Goal: Task Accomplishment & Management: Manage account settings

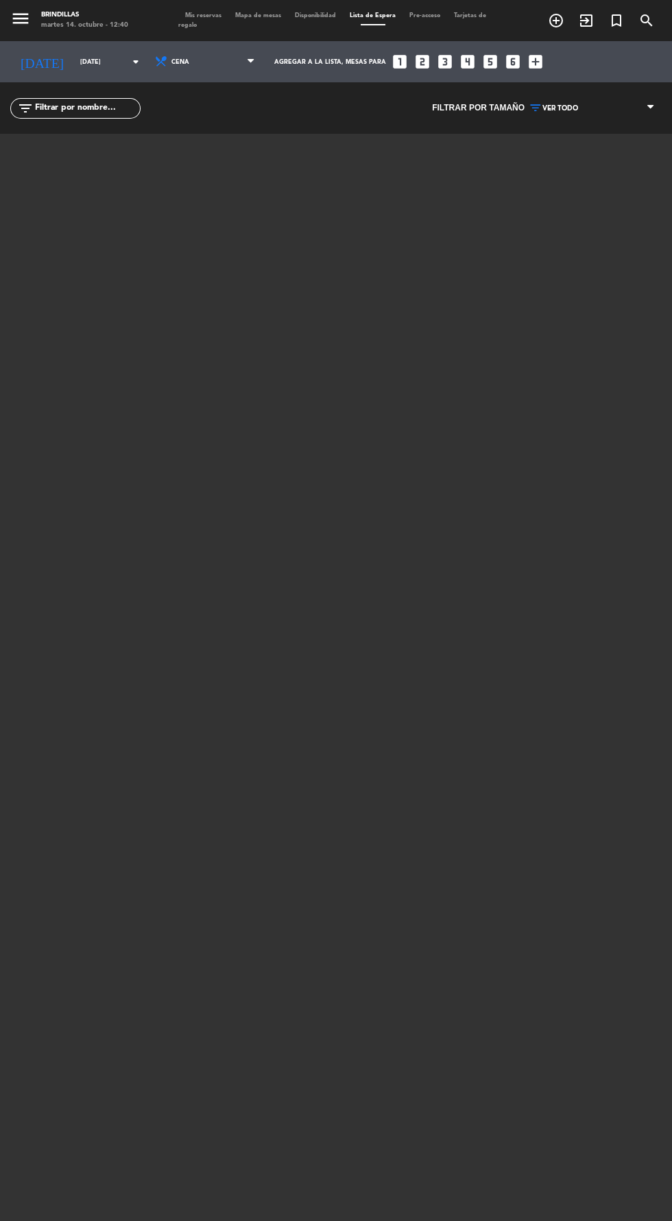
click at [224, 17] on span "Mis reservas" at bounding box center [203, 15] width 50 height 6
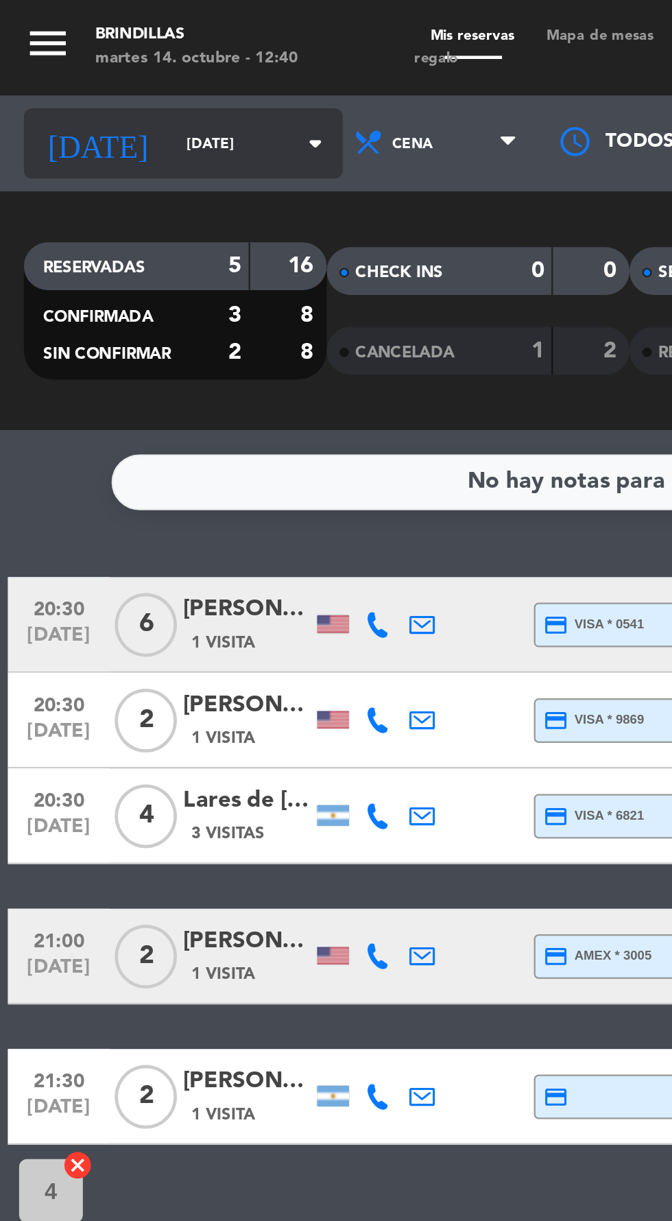
click at [86, 61] on input "[DATE]" at bounding box center [116, 61] width 86 height 21
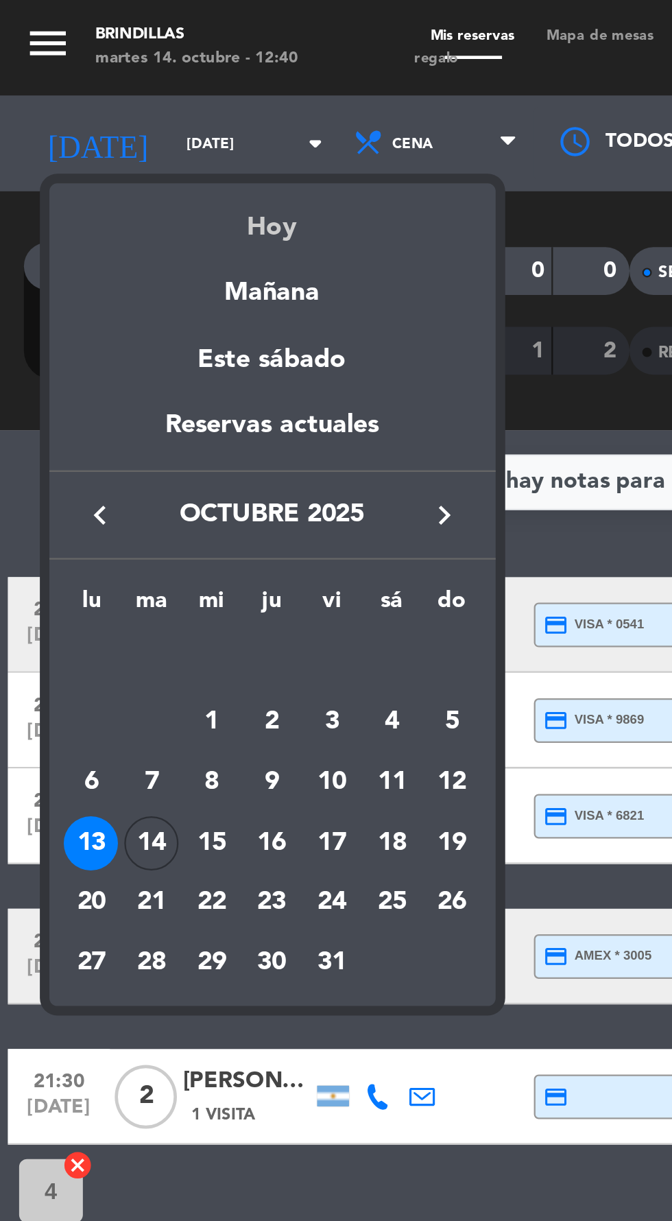
click at [126, 95] on div "Hoy" at bounding box center [117, 93] width 192 height 28
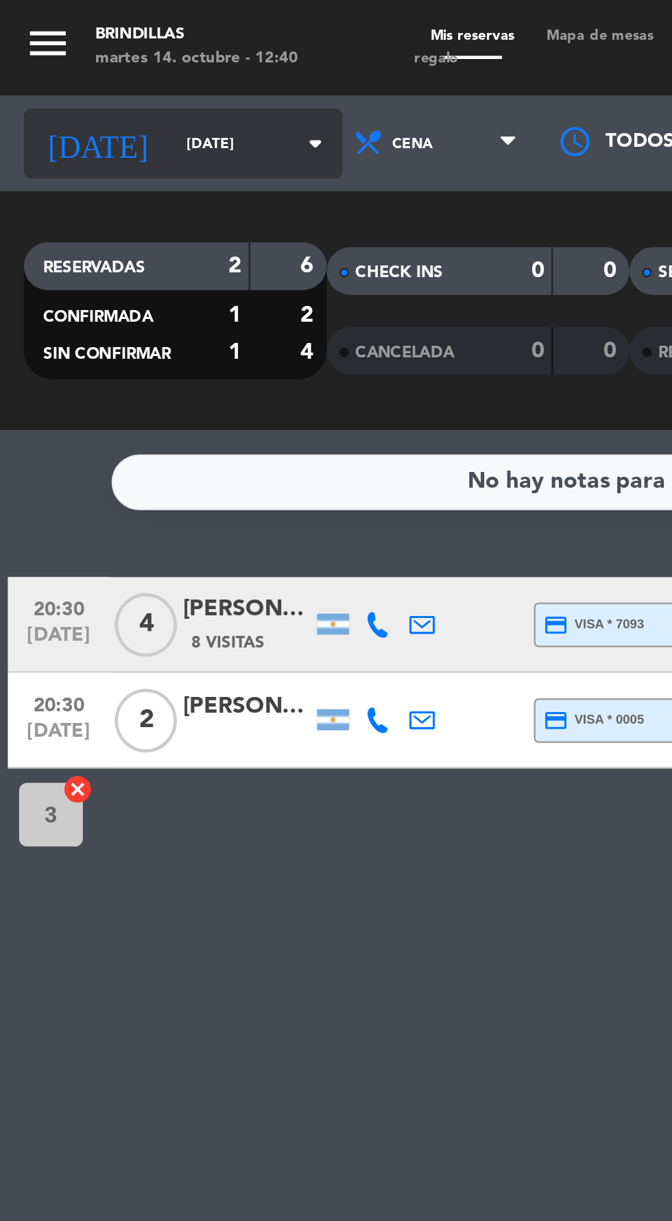
click at [128, 63] on icon "arrow_drop_down" at bounding box center [136, 61] width 16 height 16
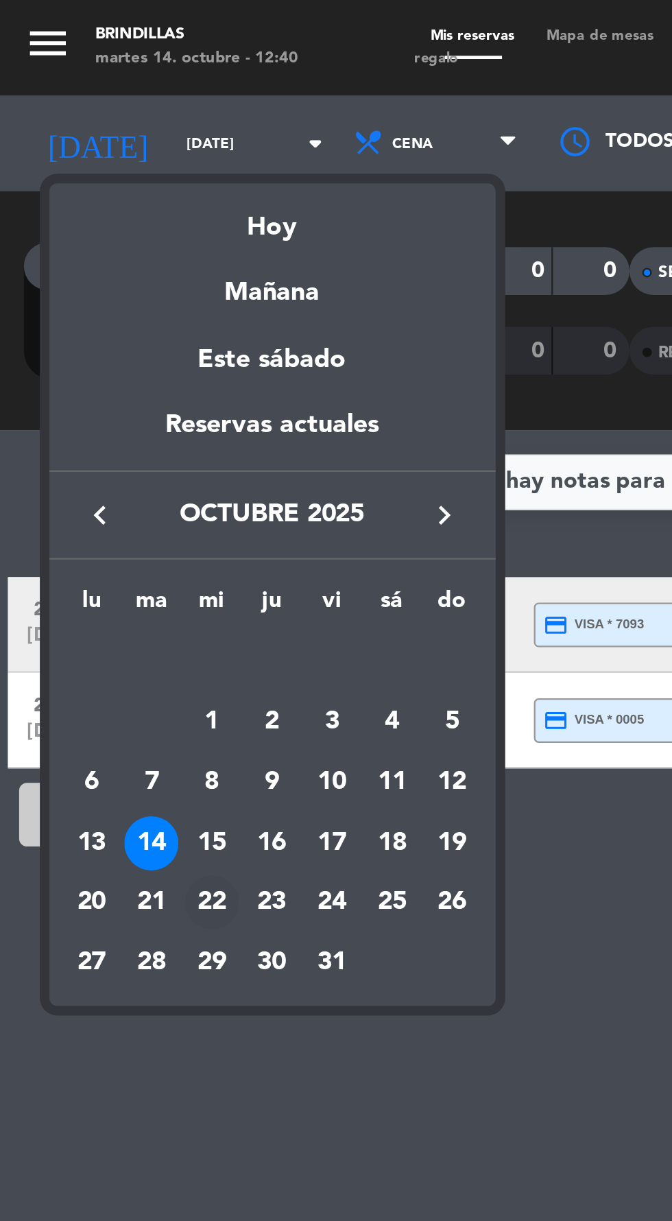
click at [100, 395] on td "22" at bounding box center [91, 388] width 26 height 26
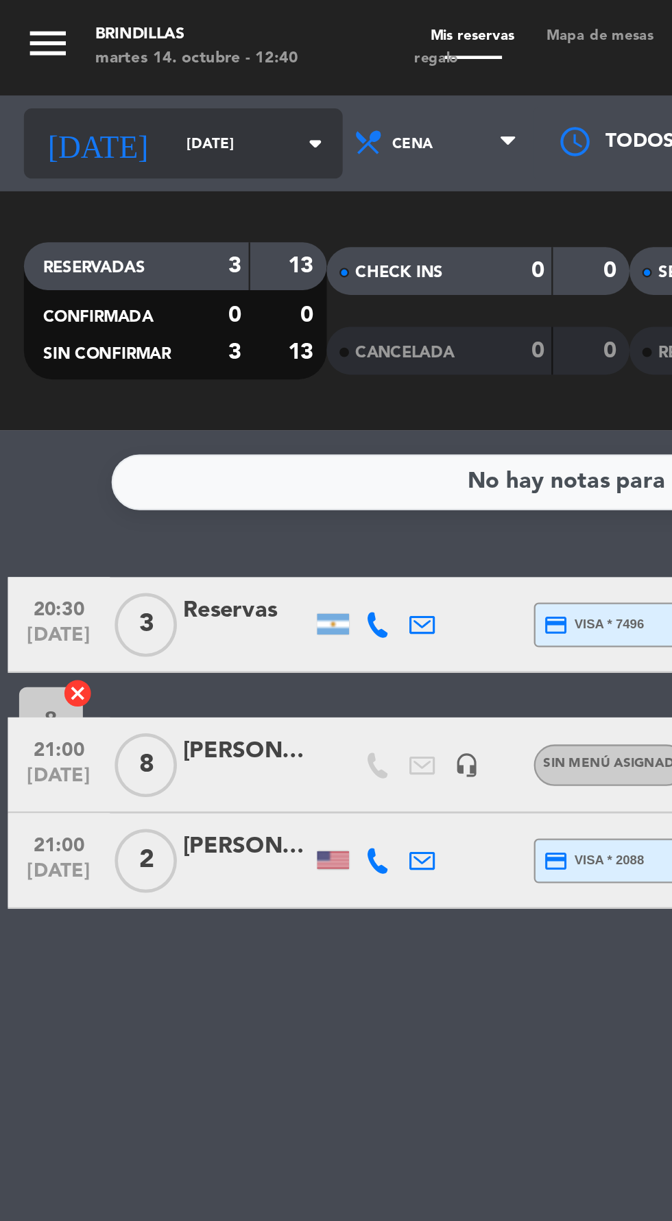
click at [75, 59] on input "[DATE]" at bounding box center [116, 61] width 86 height 21
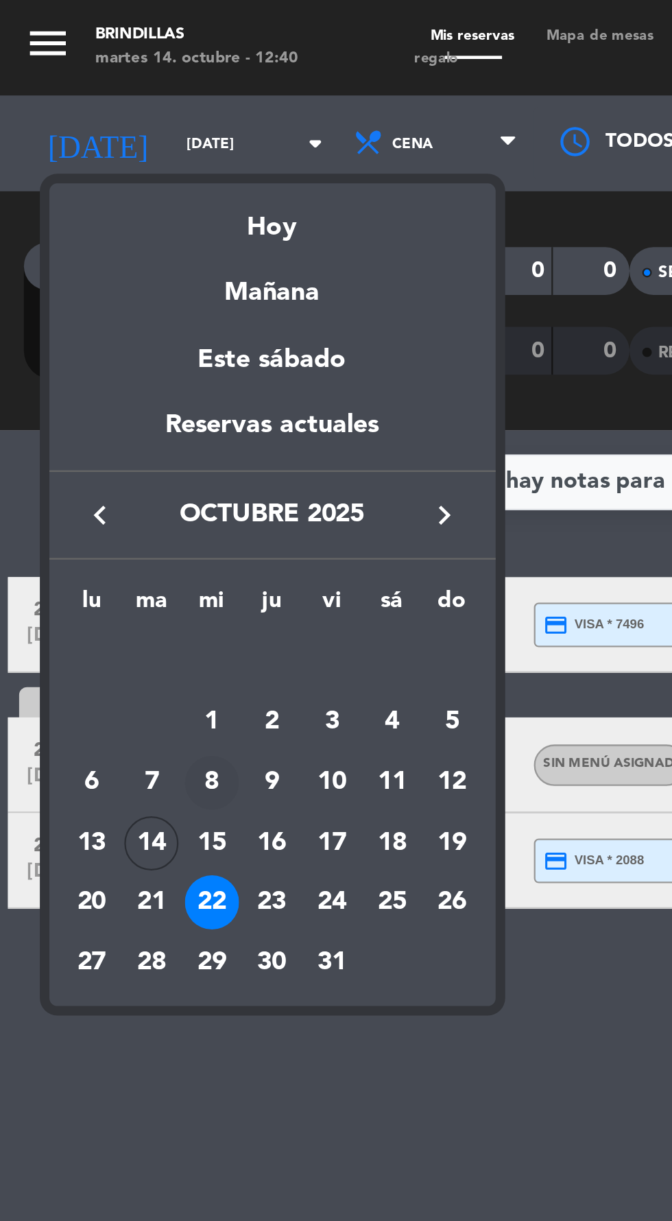
click at [93, 335] on div "8" at bounding box center [91, 336] width 23 height 23
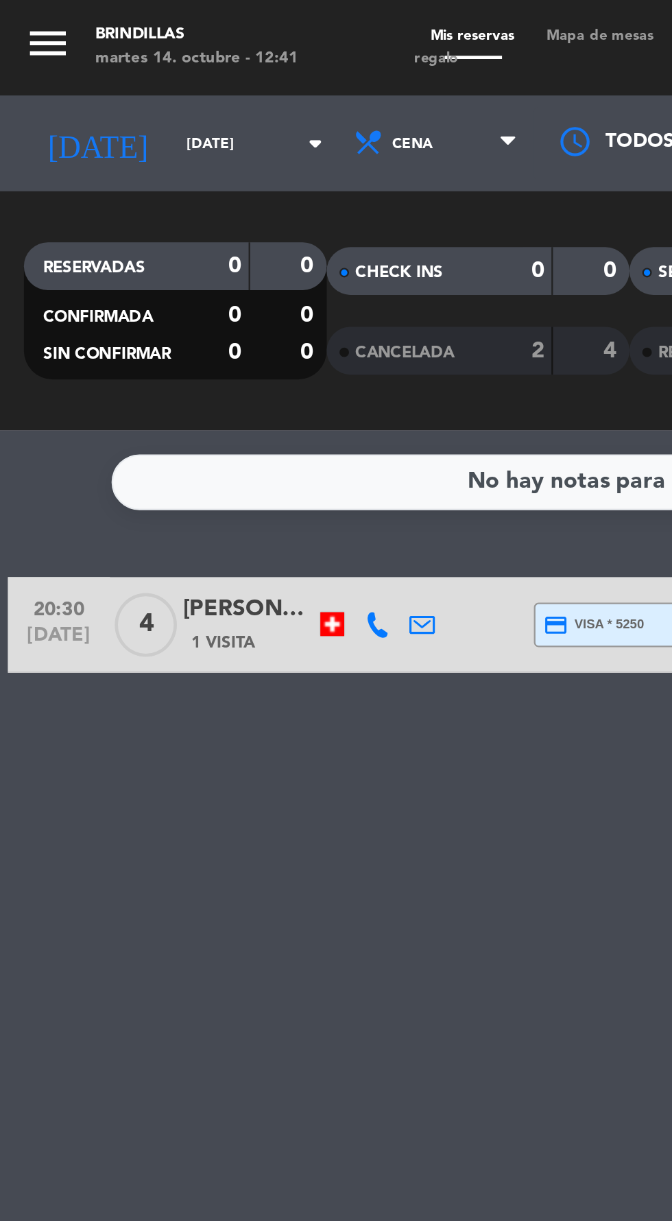
click at [75, 19] on div "Brindillas" at bounding box center [84, 15] width 87 height 10
click at [84, 14] on div "Brindillas" at bounding box center [84, 15] width 87 height 10
click at [213, 15] on span "Mis reservas" at bounding box center [203, 15] width 50 height 6
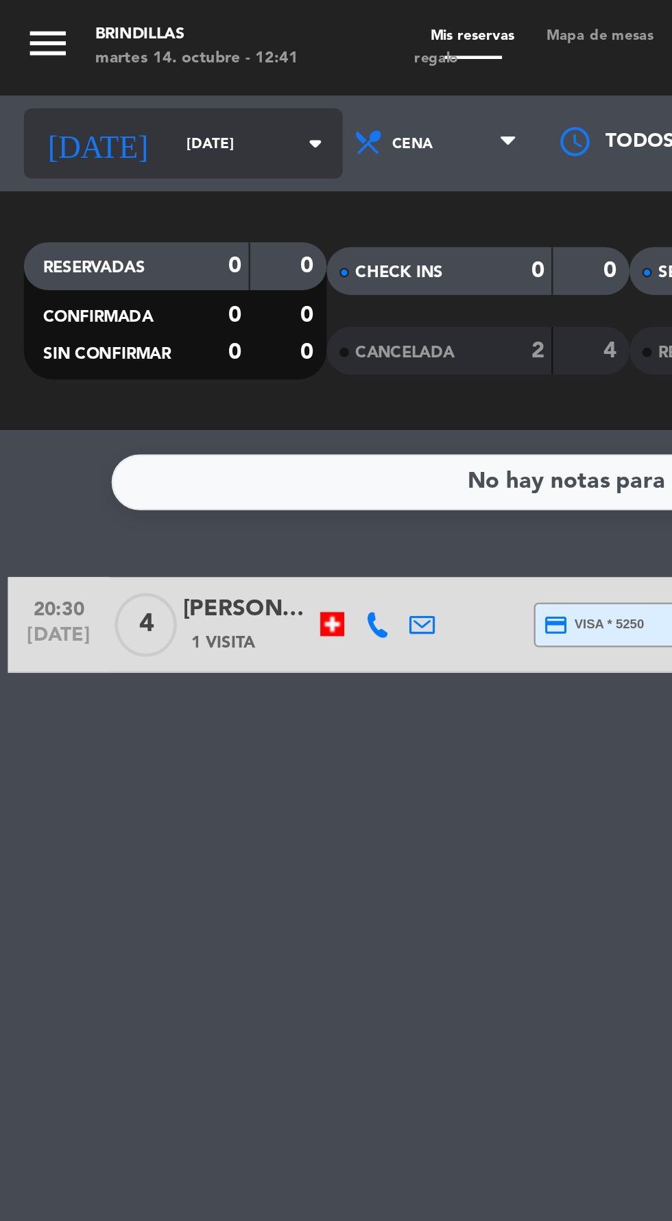
click at [106, 67] on input "[DATE]" at bounding box center [116, 61] width 86 height 21
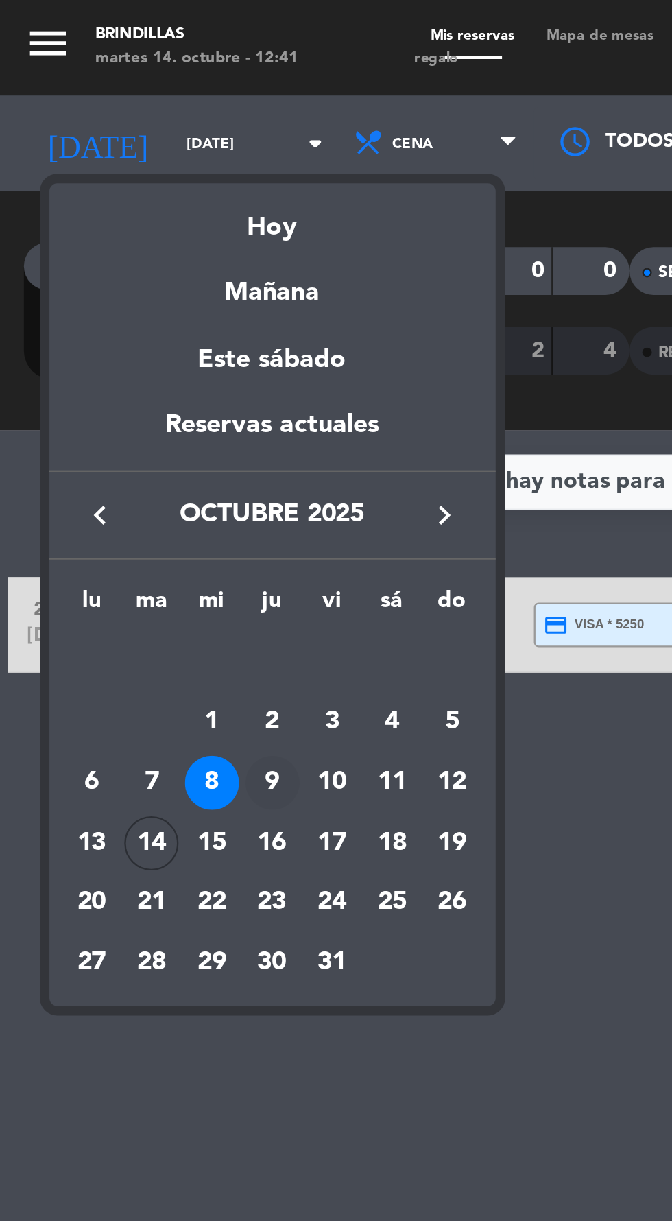
click at [121, 342] on div "9" at bounding box center [117, 336] width 23 height 23
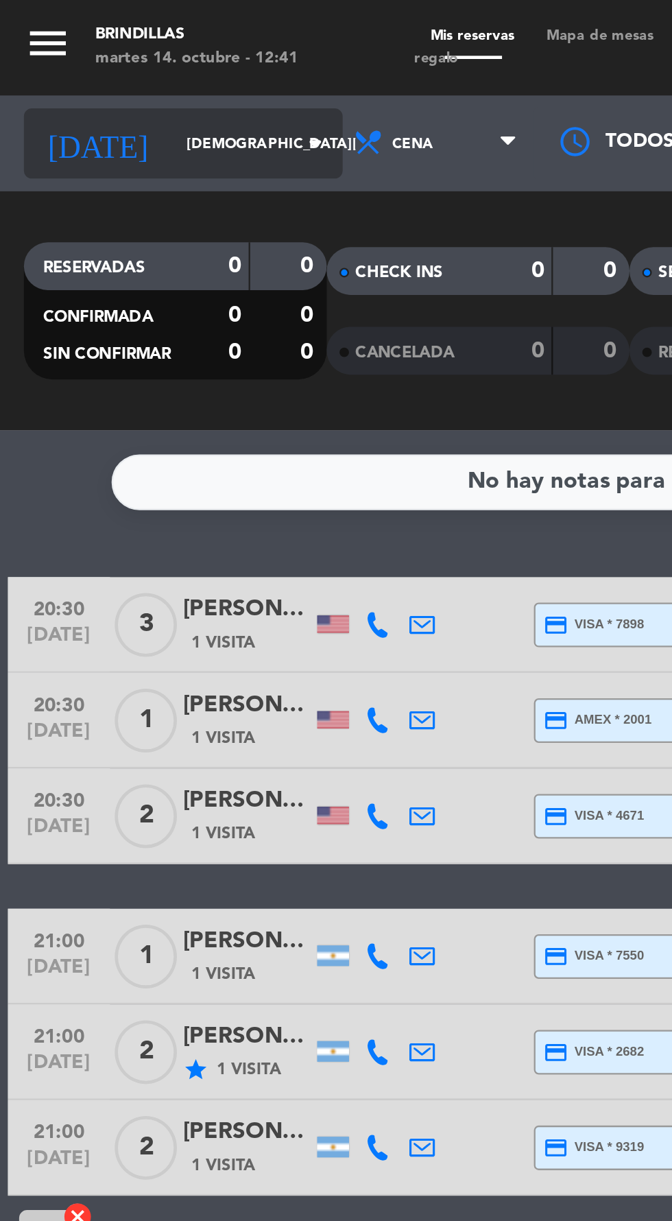
click at [128, 58] on icon "arrow_drop_down" at bounding box center [136, 61] width 16 height 16
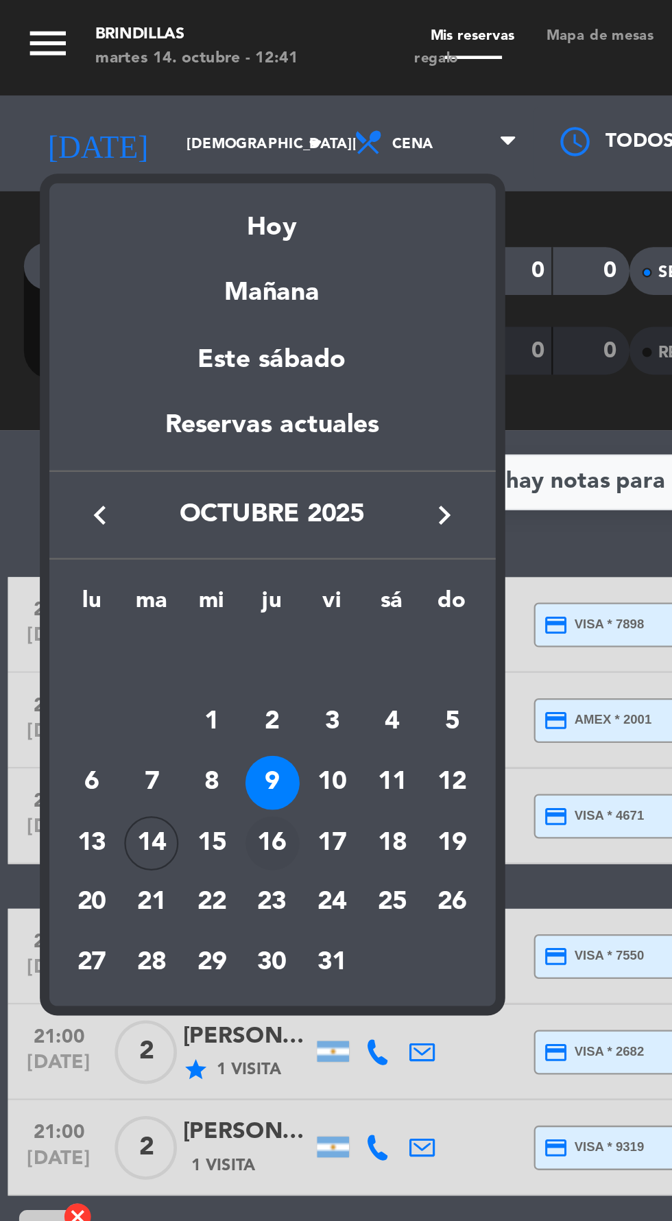
click at [121, 368] on div "16" at bounding box center [117, 362] width 23 height 23
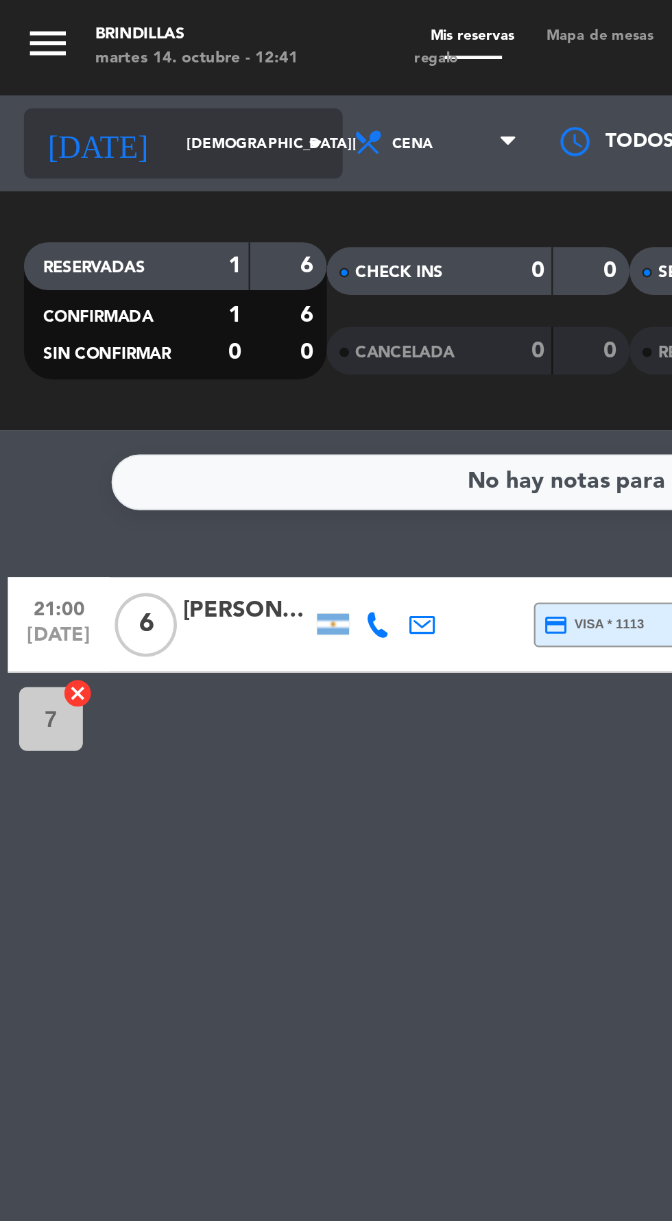
click at [101, 60] on input "[DEMOGRAPHIC_DATA][DATE]" at bounding box center [116, 61] width 86 height 21
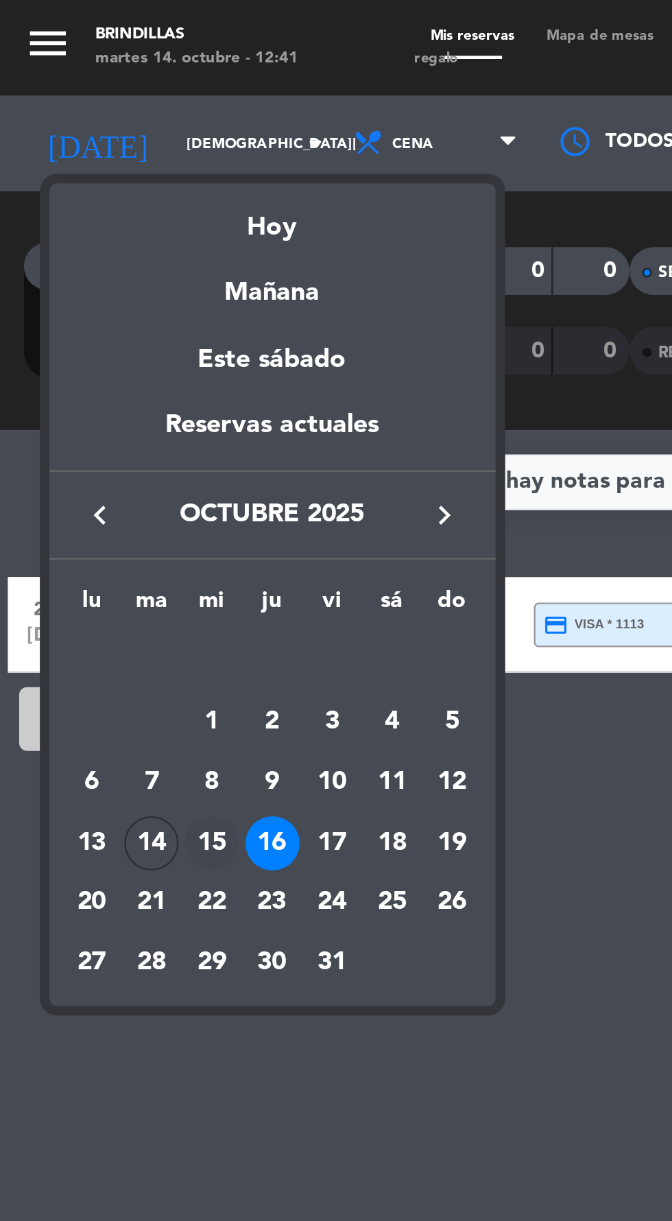
click at [93, 361] on div "15" at bounding box center [91, 362] width 23 height 23
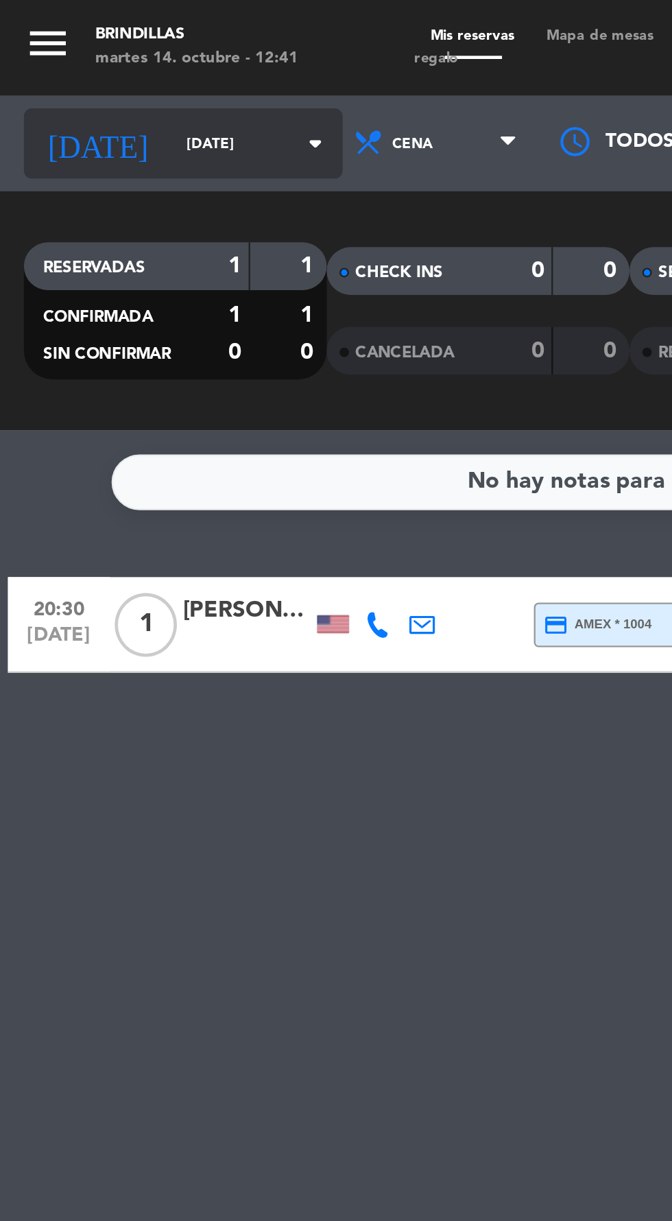
click at [128, 60] on icon "arrow_drop_down" at bounding box center [136, 61] width 16 height 16
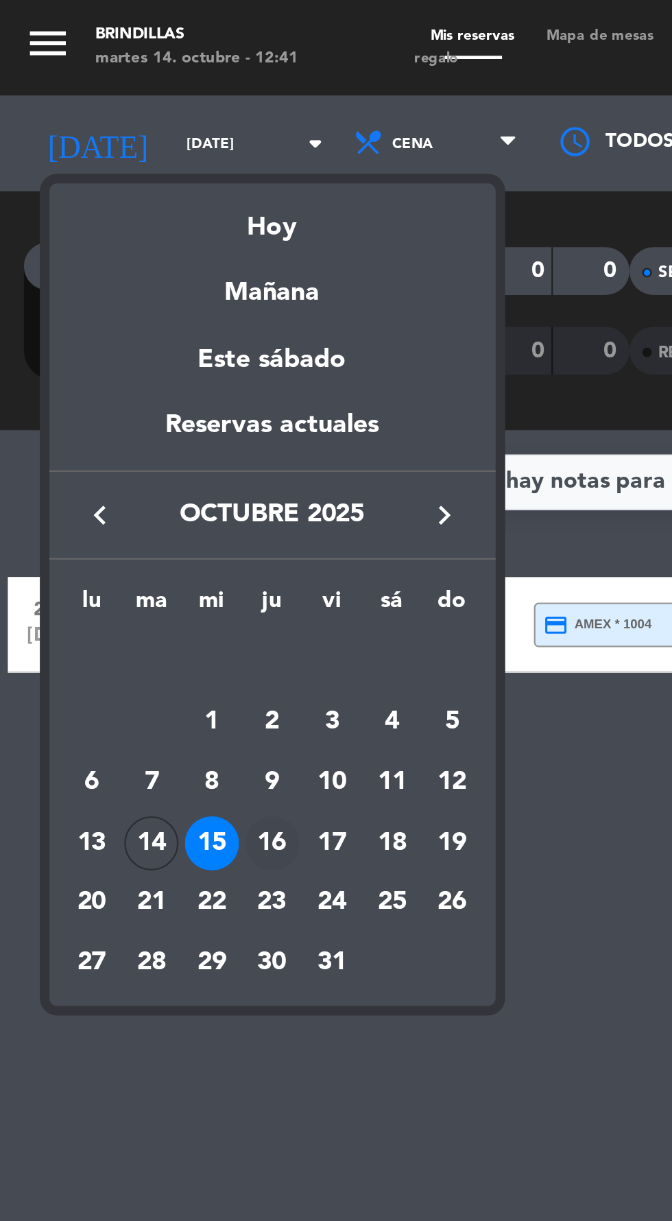
click at [127, 364] on div "16" at bounding box center [117, 362] width 23 height 23
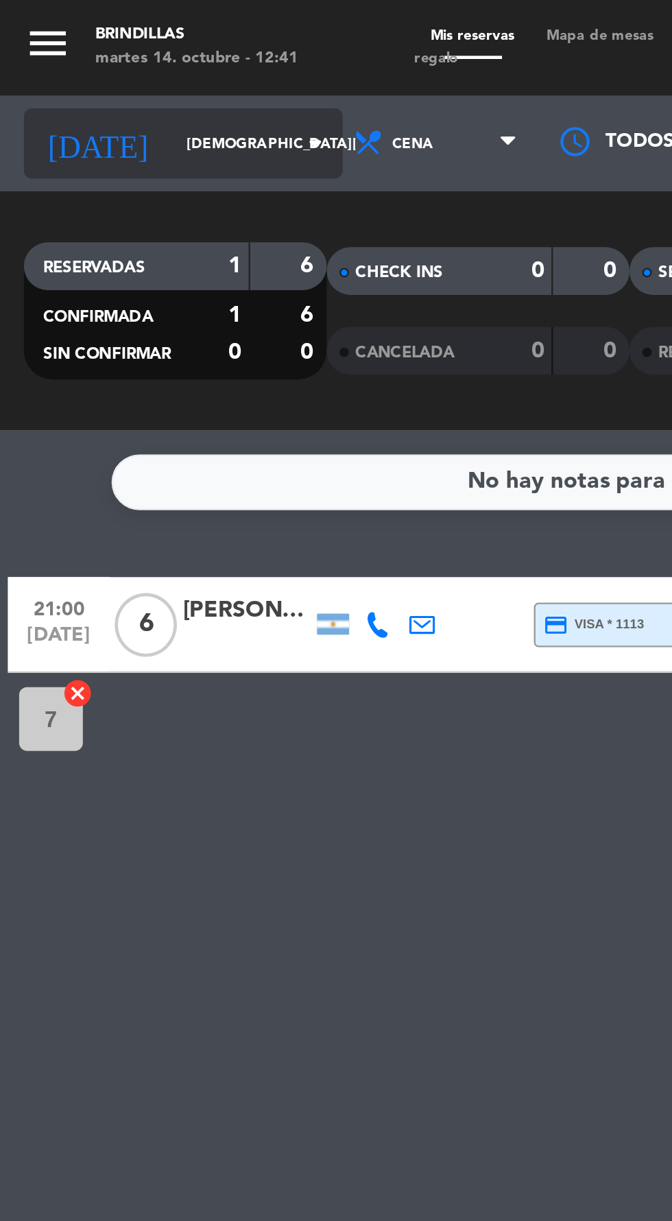
click at [128, 58] on icon "arrow_drop_down" at bounding box center [136, 61] width 16 height 16
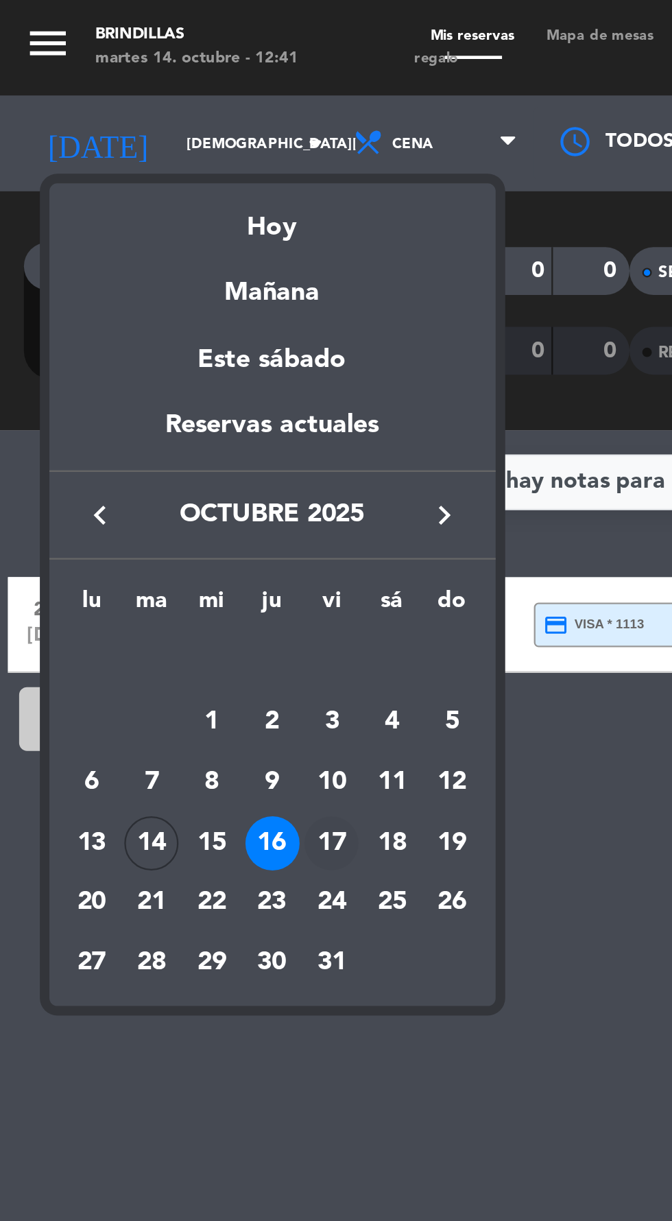
click at [145, 366] on div "17" at bounding box center [142, 362] width 23 height 23
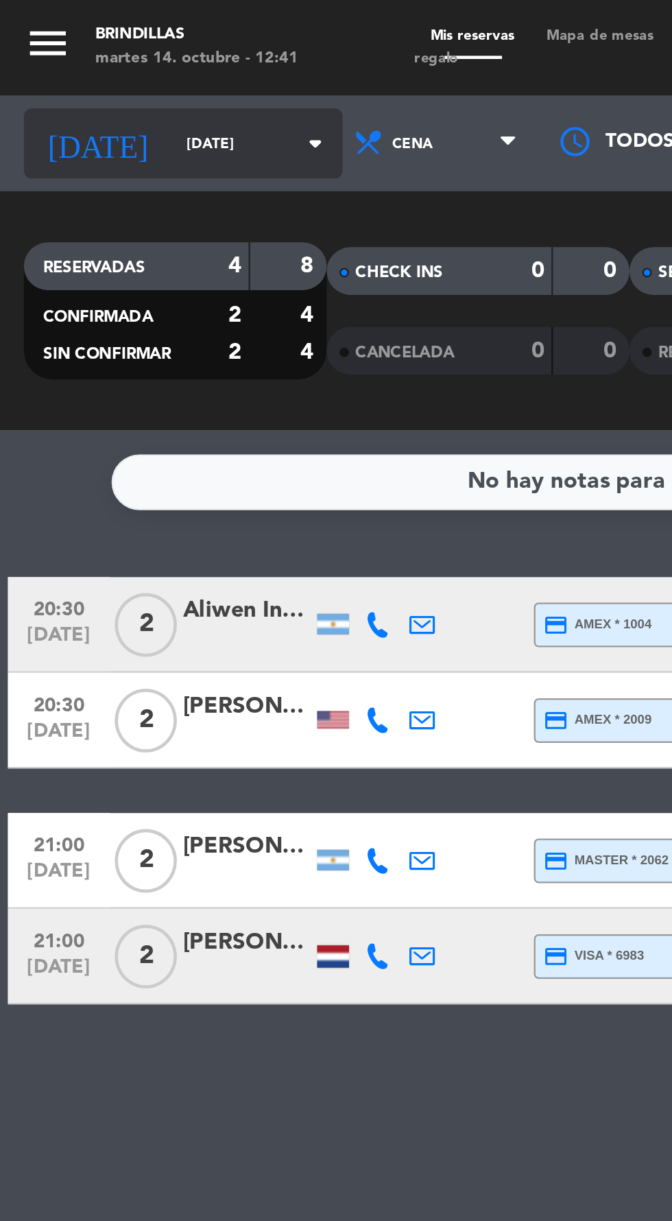
click at [128, 62] on icon "arrow_drop_down" at bounding box center [136, 61] width 16 height 16
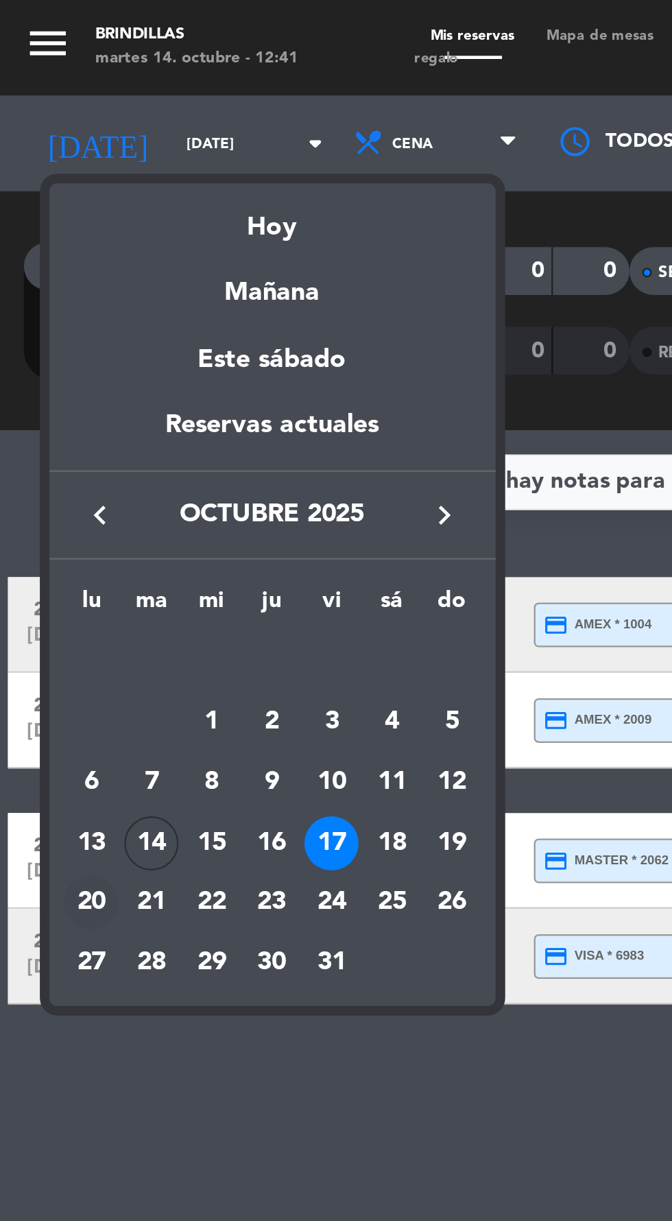
click at [47, 381] on div "20" at bounding box center [38, 388] width 23 height 23
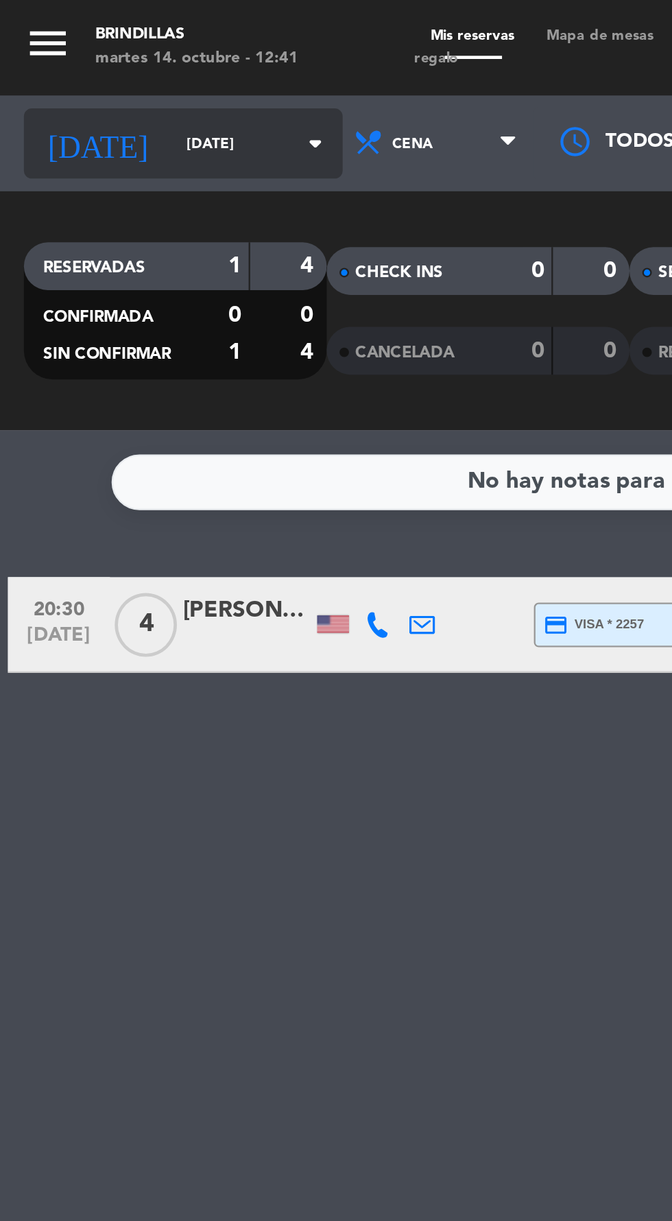
click at [106, 62] on input "[DATE]" at bounding box center [116, 61] width 86 height 21
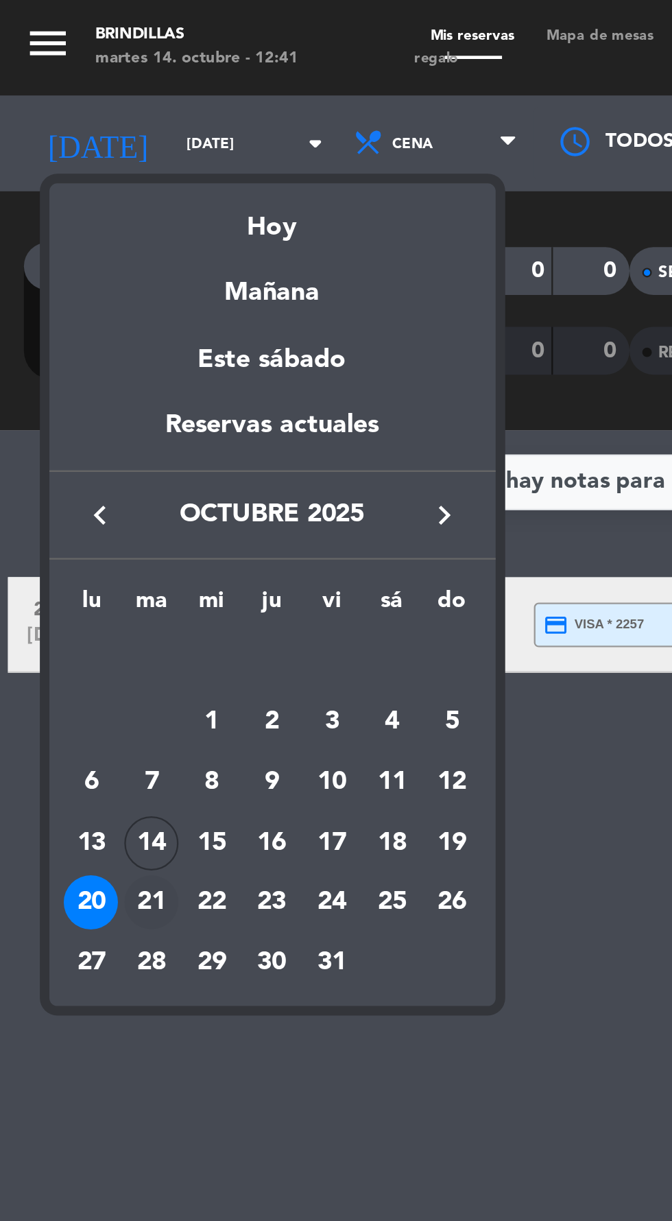
click at [67, 392] on div "21" at bounding box center [64, 388] width 23 height 23
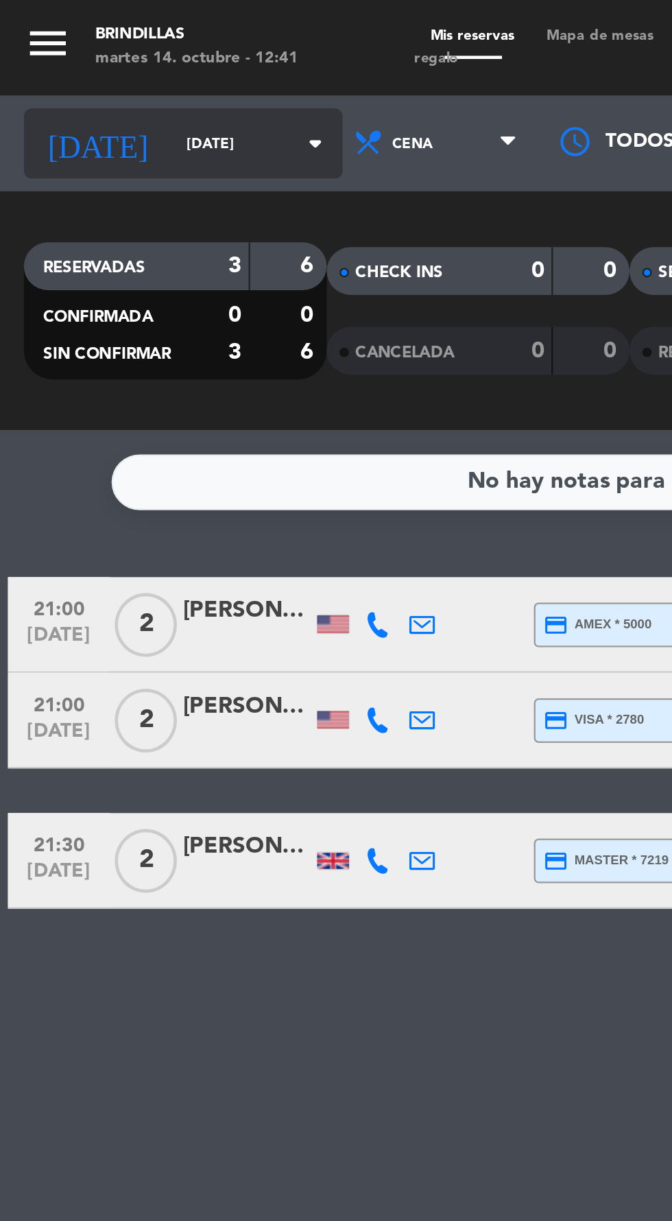
click at [128, 63] on icon "arrow_drop_down" at bounding box center [136, 61] width 16 height 16
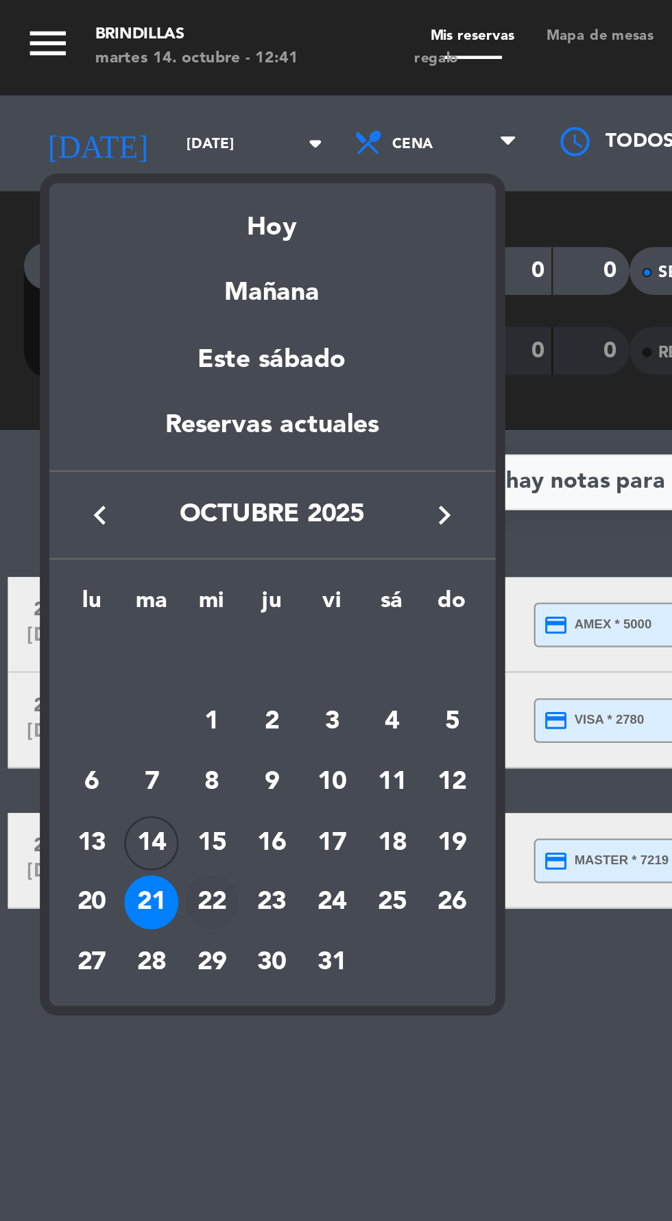
click at [89, 390] on div "22" at bounding box center [91, 388] width 23 height 23
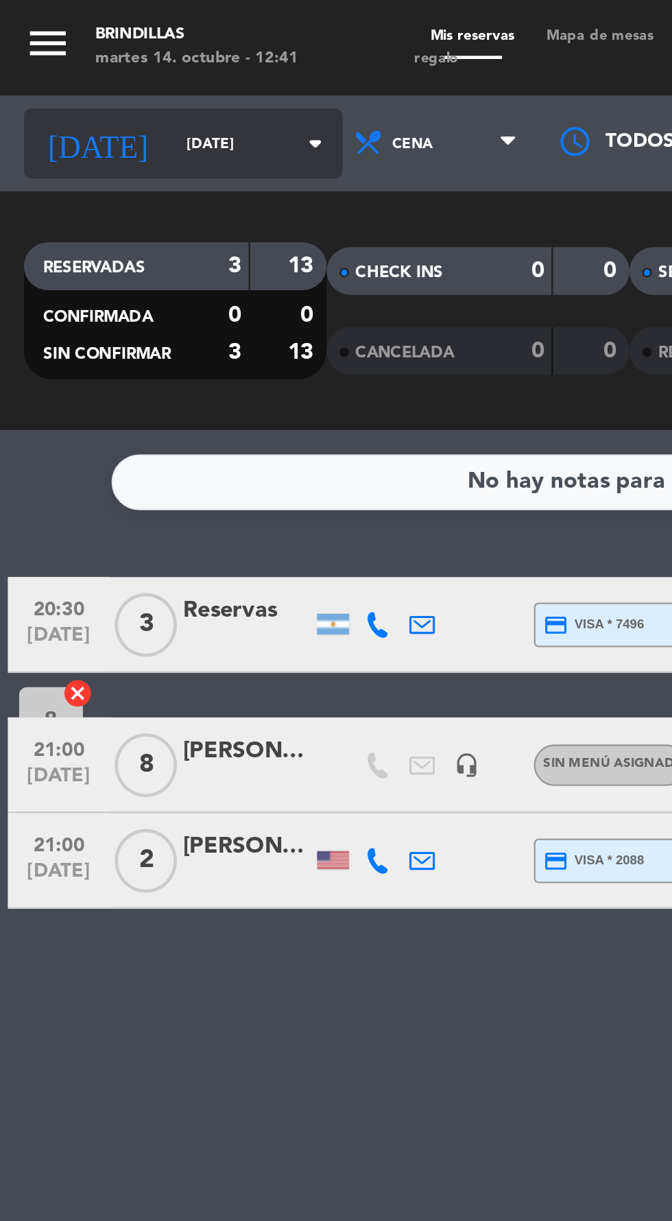
click at [108, 61] on input "[DATE]" at bounding box center [116, 61] width 86 height 21
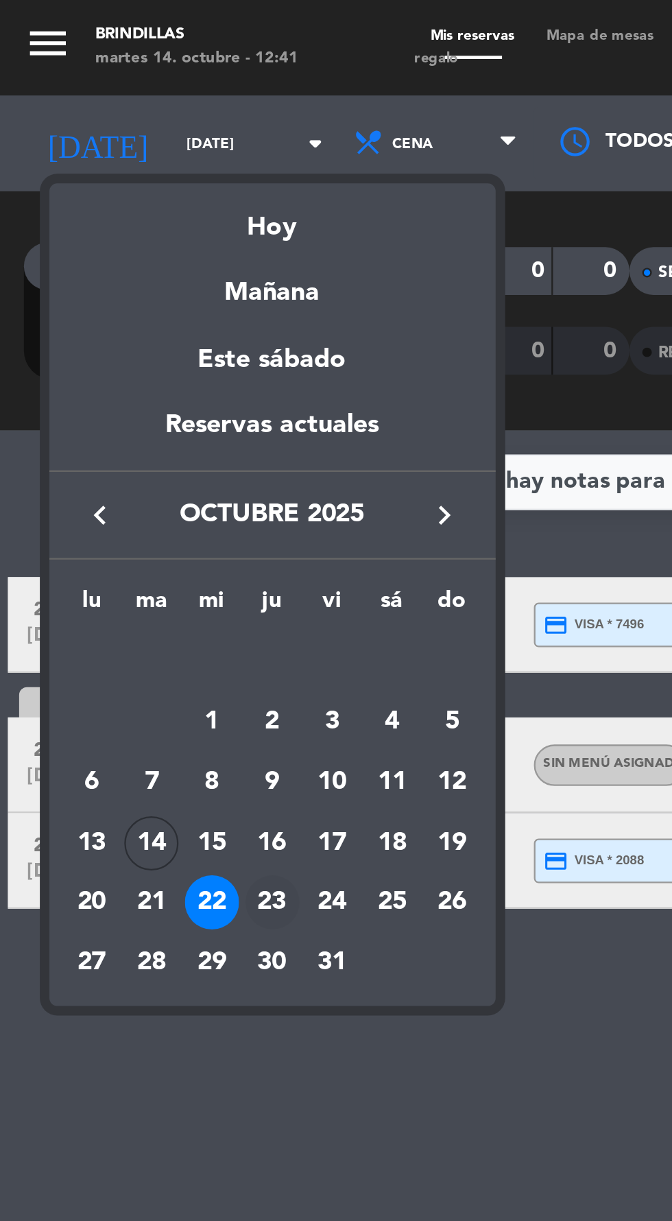
click at [121, 394] on div "23" at bounding box center [117, 388] width 23 height 23
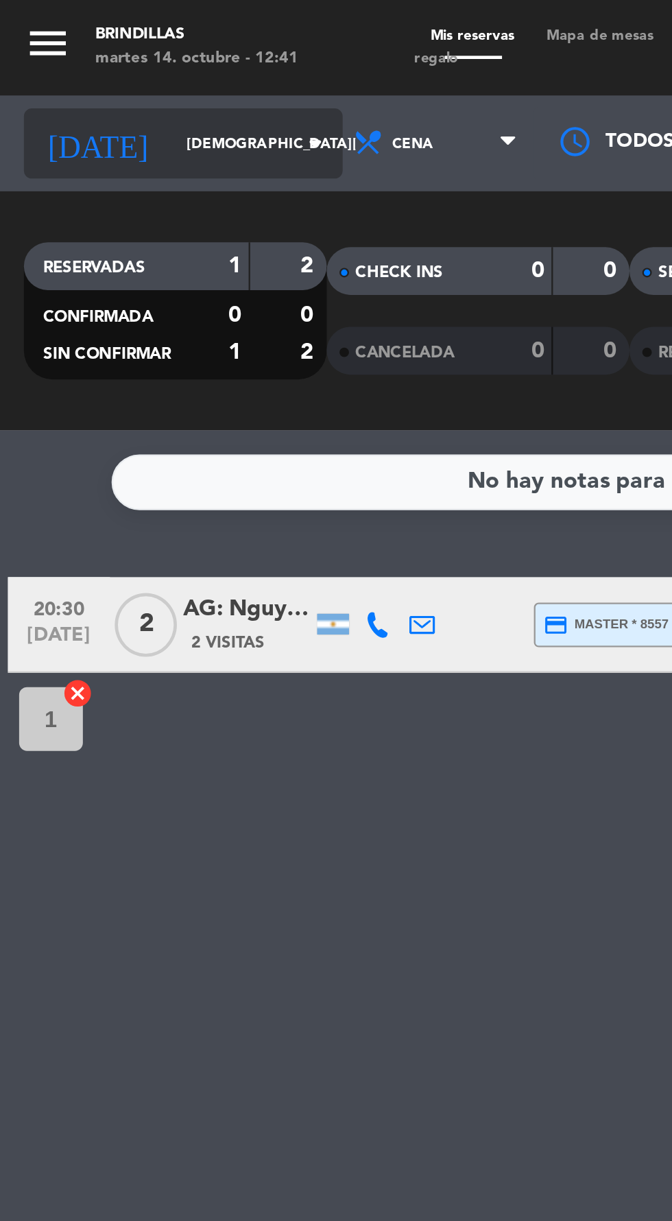
click at [128, 58] on icon "arrow_drop_down" at bounding box center [136, 61] width 16 height 16
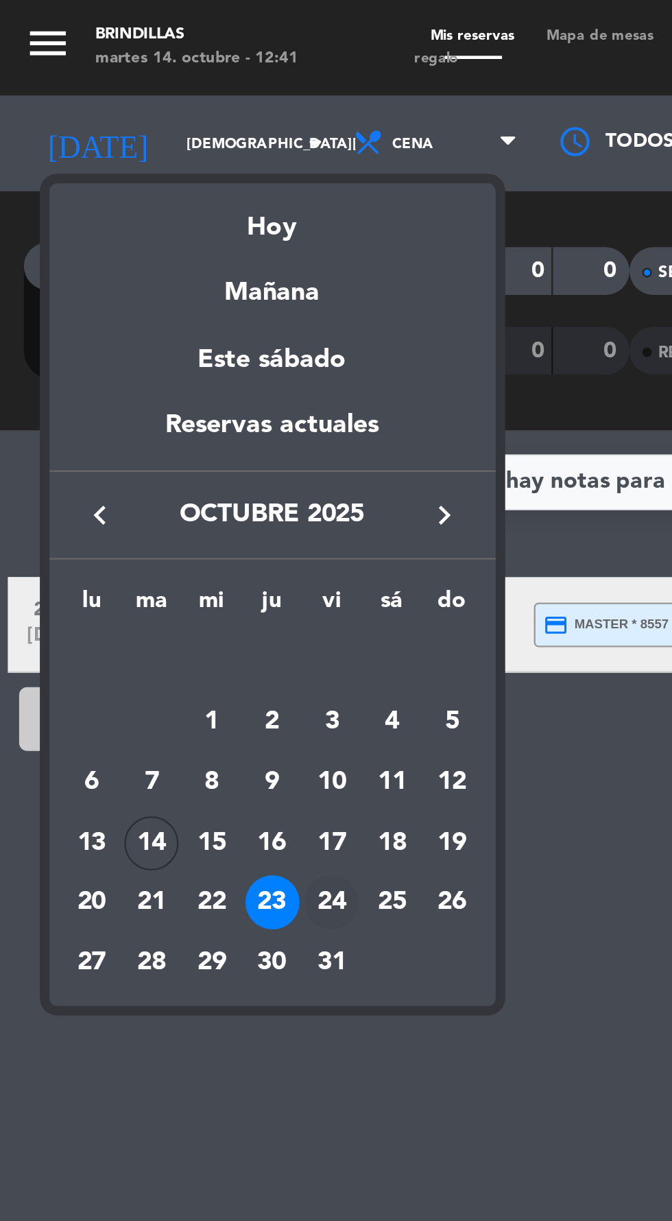
click at [147, 395] on div "24" at bounding box center [142, 388] width 23 height 23
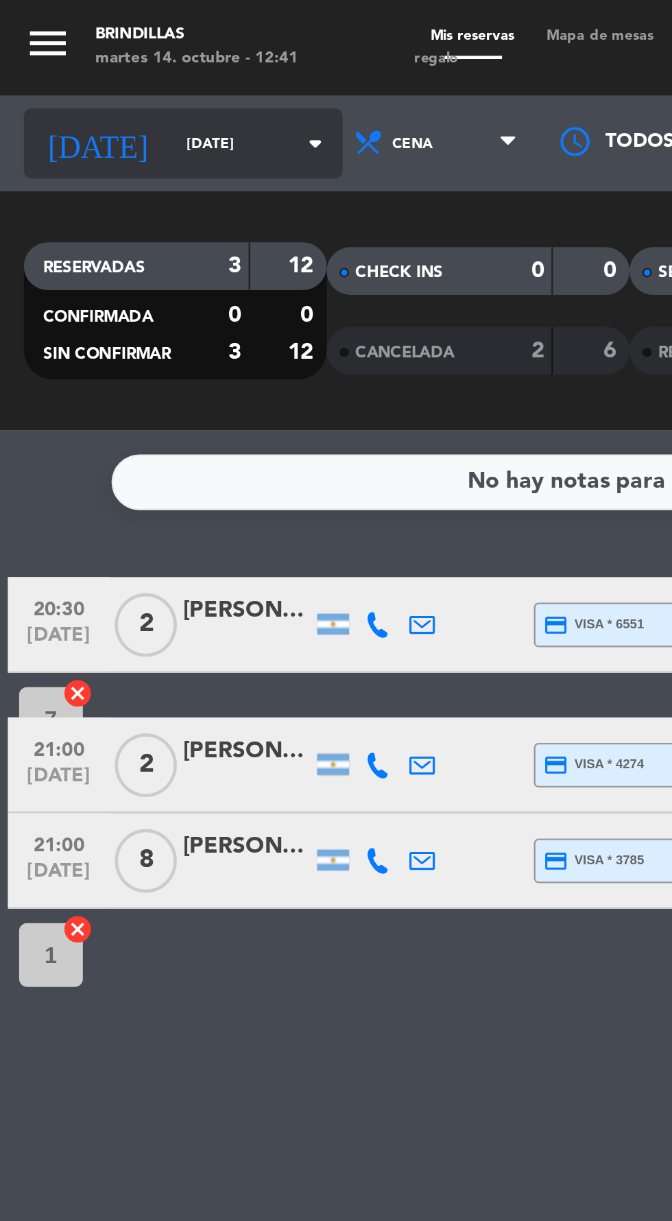
click at [78, 62] on input "[DATE]" at bounding box center [116, 61] width 86 height 21
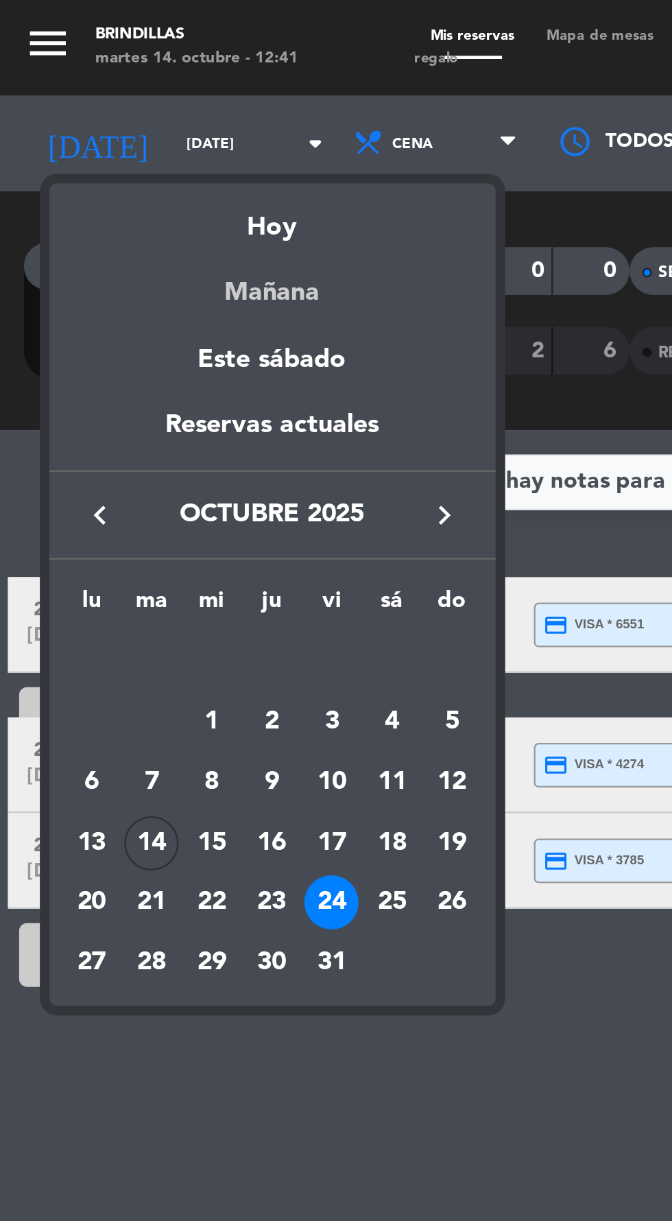
click at [129, 108] on div "Mañana" at bounding box center [117, 121] width 192 height 28
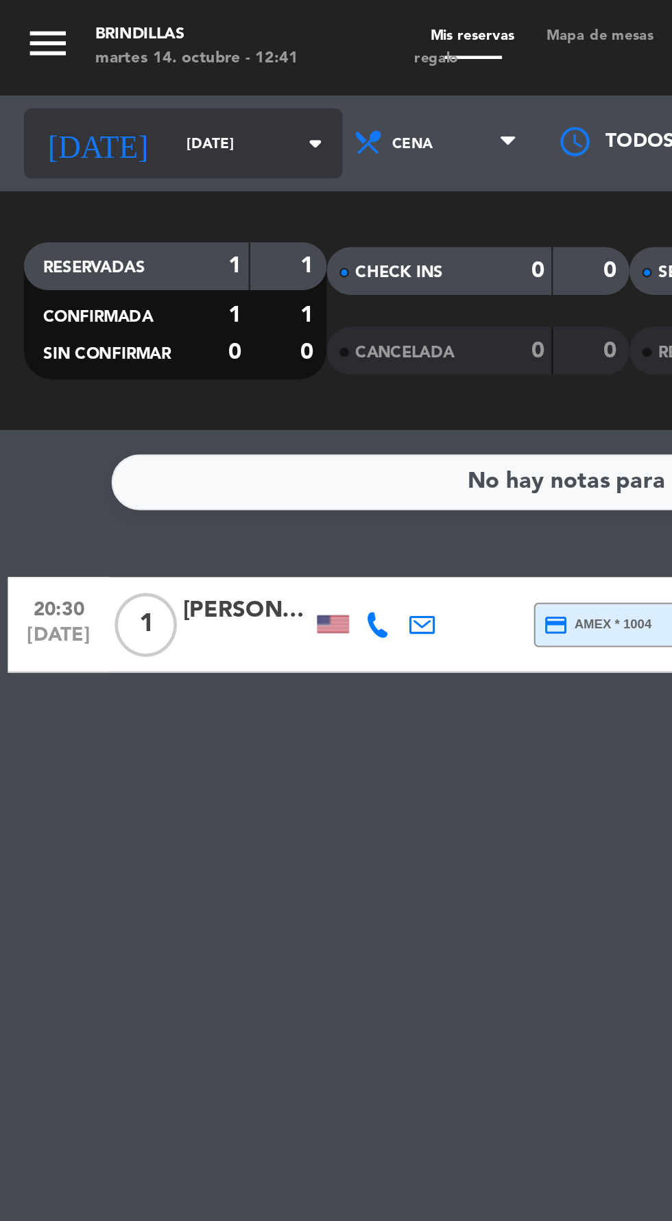
click at [78, 58] on input "[DATE]" at bounding box center [116, 61] width 86 height 21
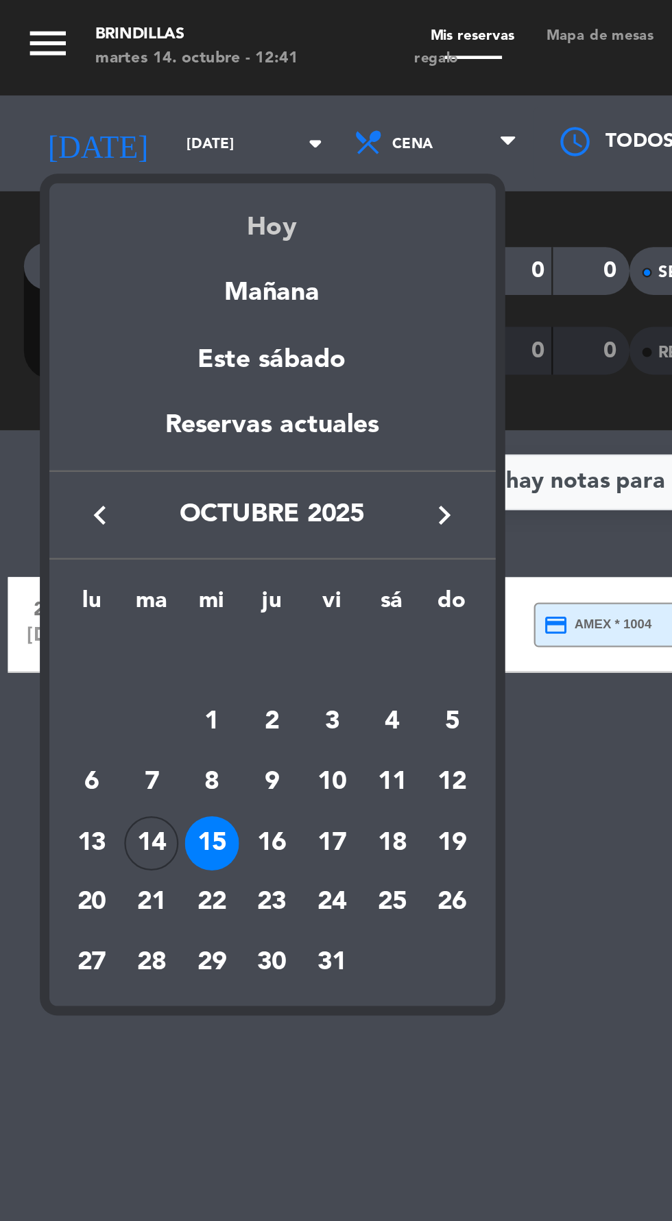
click at [119, 95] on div "Hoy" at bounding box center [117, 93] width 192 height 28
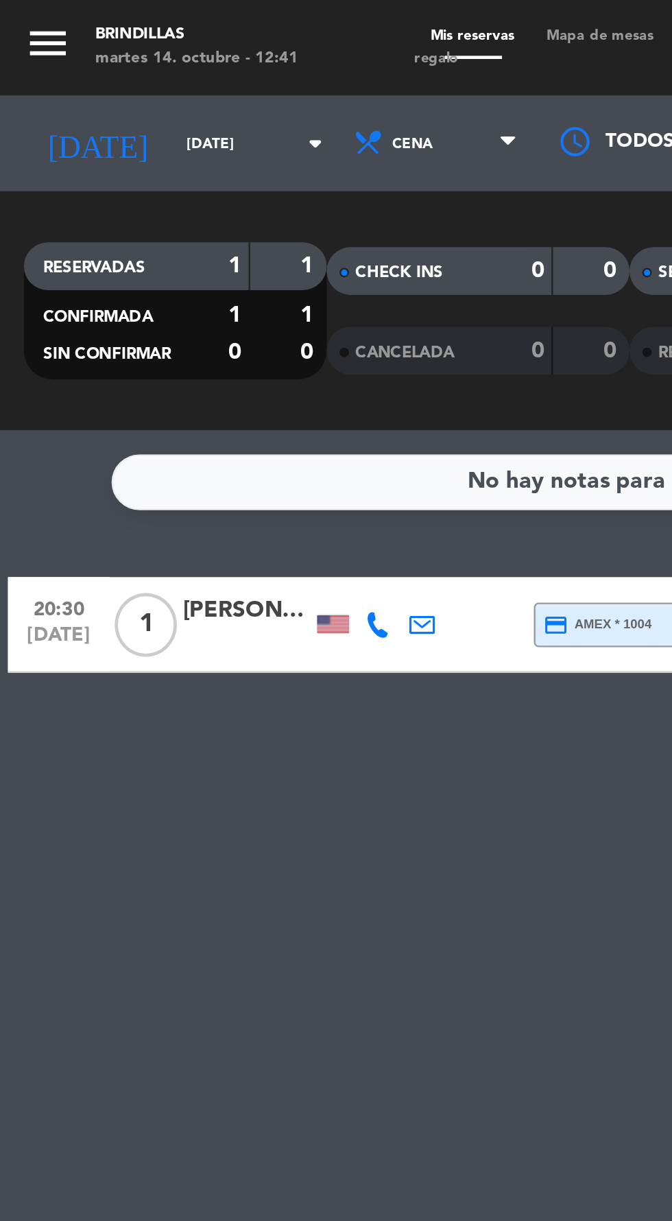
type input "[DATE]"
